Goal: Go to known website: Access a specific website the user already knows

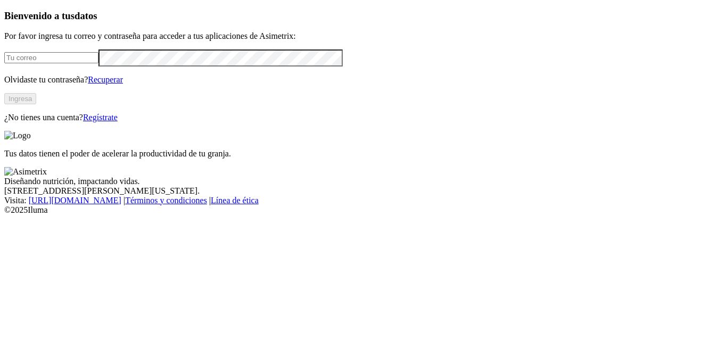
type input "[EMAIL_ADDRESS][DOMAIN_NAME]"
click at [133, 122] on div "Bienvenido a tus datos Por favor ingresa tu correo y contraseña para acceder a …" at bounding box center [363, 66] width 719 height 112
click at [36, 104] on button "Ingresa" at bounding box center [20, 98] width 32 height 11
